Goal: Task Accomplishment & Management: Use online tool/utility

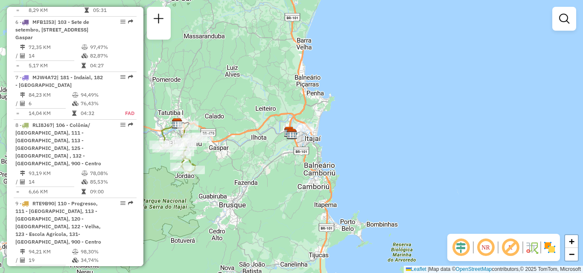
scroll to position [757, 0]
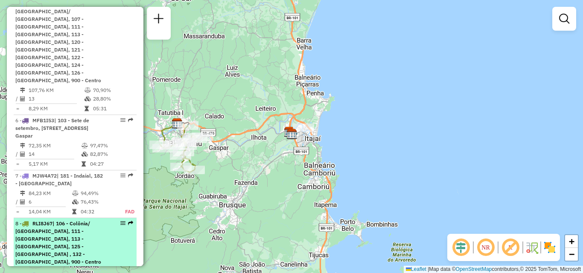
click at [49, 220] on span "| 106 - Colônia/ [GEOGRAPHIC_DATA], 111 - [GEOGRAPHIC_DATA], 113 - [GEOGRAPHIC_…" at bounding box center [58, 242] width 86 height 45
select select "**********"
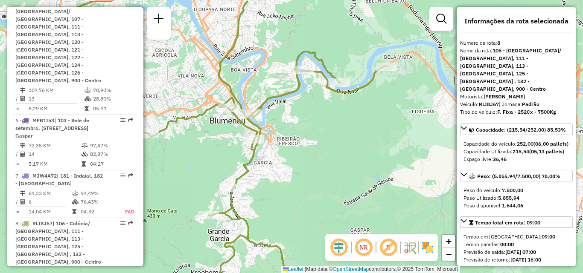
drag, startPoint x: 330, startPoint y: 148, endPoint x: 403, endPoint y: 176, distance: 78.7
click at [403, 176] on div "Janela de atendimento Grade de atendimento Capacidade Transportadoras Veículos …" at bounding box center [291, 136] width 583 height 273
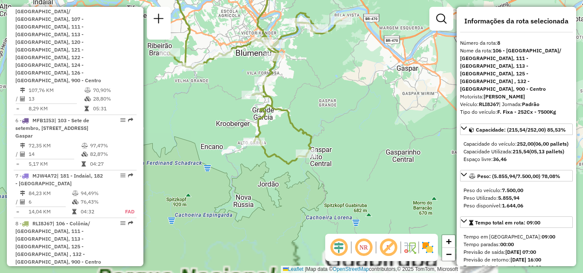
drag, startPoint x: 322, startPoint y: 145, endPoint x: 352, endPoint y: 178, distance: 43.8
click at [351, 177] on div "Janela de atendimento Grade de atendimento Capacidade Transportadoras Veículos …" at bounding box center [291, 136] width 583 height 273
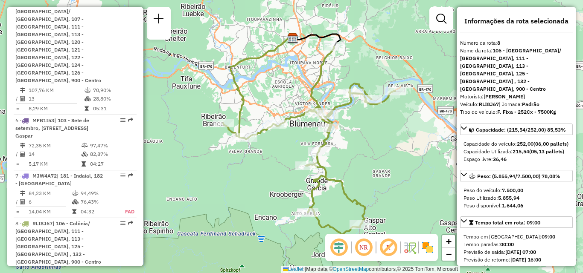
click at [391, 186] on div "Janela de atendimento Grade de atendimento Capacidade Transportadoras Veículos …" at bounding box center [291, 136] width 583 height 273
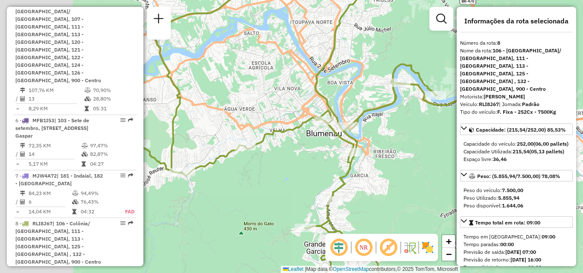
drag, startPoint x: 373, startPoint y: 137, endPoint x: 414, endPoint y: 136, distance: 40.9
click at [413, 137] on div "Janela de atendimento Grade de atendimento Capacidade Transportadoras Veículos …" at bounding box center [291, 136] width 583 height 273
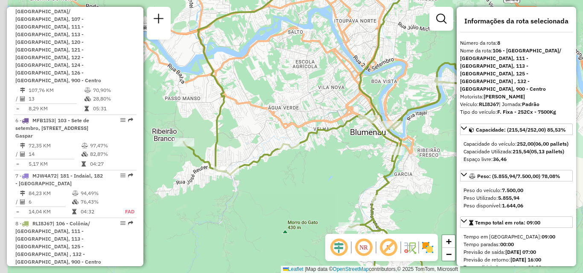
drag, startPoint x: 314, startPoint y: 140, endPoint x: 360, endPoint y: 140, distance: 46.5
click at [360, 140] on div "Janela de atendimento Grade de atendimento Capacidade Transportadoras Veículos …" at bounding box center [291, 136] width 583 height 273
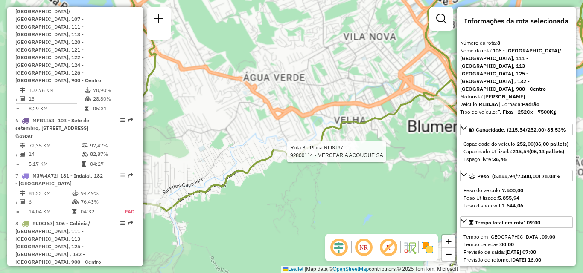
drag, startPoint x: 313, startPoint y: 157, endPoint x: 242, endPoint y: 155, distance: 71.7
click at [238, 157] on div "Rota 8 - Placa RLI8J67 92800114 - MERCEARIA ACOUGUE SA Janela de atendimento Gr…" at bounding box center [291, 136] width 583 height 273
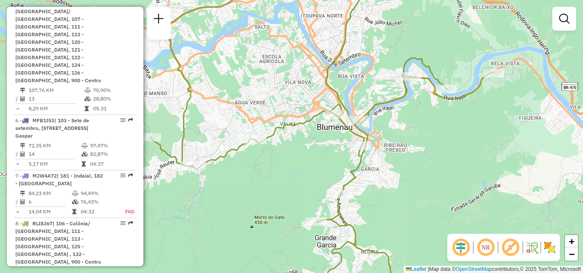
drag, startPoint x: 290, startPoint y: 155, endPoint x: 269, endPoint y: 149, distance: 21.6
click at [285, 152] on div "Janela de atendimento Grade de atendimento Capacidade Transportadoras Veículos …" at bounding box center [291, 136] width 583 height 273
